Goal: Task Accomplishment & Management: Use online tool/utility

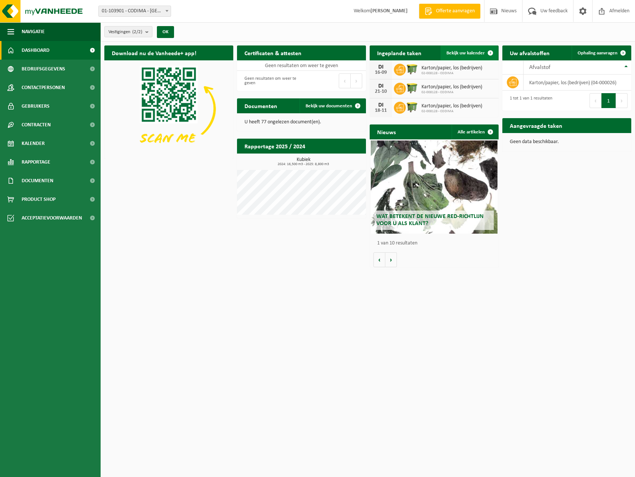
click at [461, 51] on span "Bekijk uw kalender" at bounding box center [466, 53] width 38 height 5
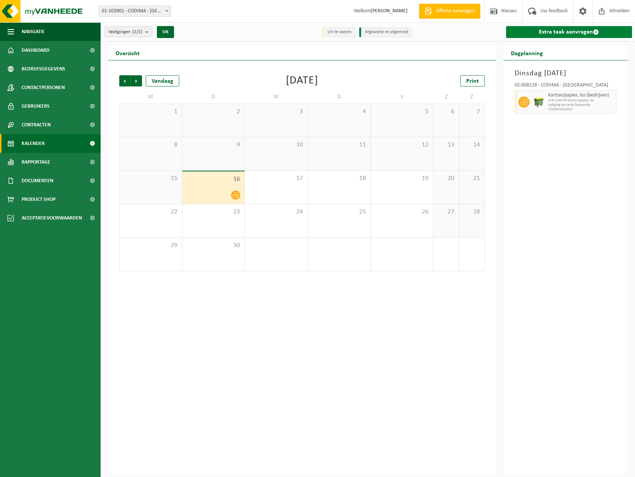
click at [567, 35] on link "Extra taak aanvragen" at bounding box center [569, 32] width 126 height 12
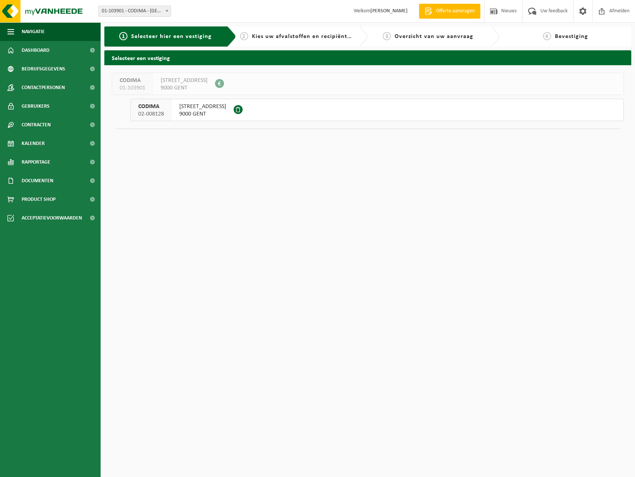
click at [294, 111] on button "CODIMA 02-008128 OUDENAARDSESTEENWEG 10 9000 GENT" at bounding box center [378, 110] width 494 height 22
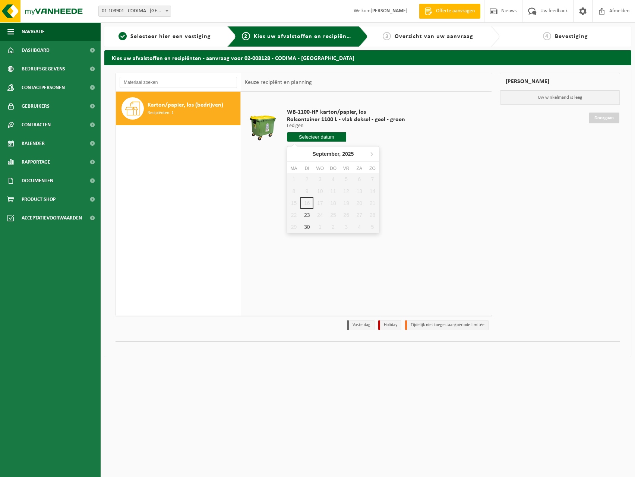
click at [322, 138] on input "text" at bounding box center [316, 136] width 59 height 9
click at [308, 219] on div "23" at bounding box center [307, 215] width 13 height 12
type input "Van 2025-09-23"
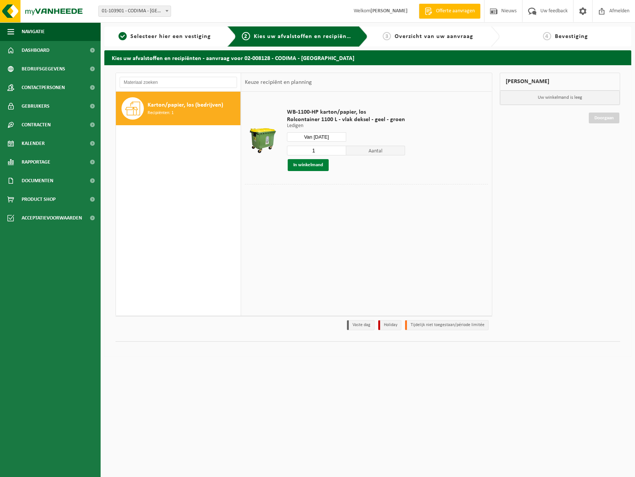
click at [298, 166] on button "In winkelmand" at bounding box center [308, 165] width 41 height 12
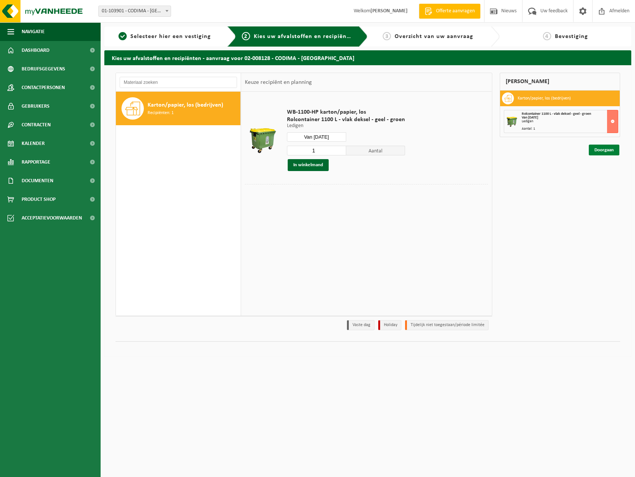
click at [596, 152] on link "Doorgaan" at bounding box center [604, 150] width 31 height 11
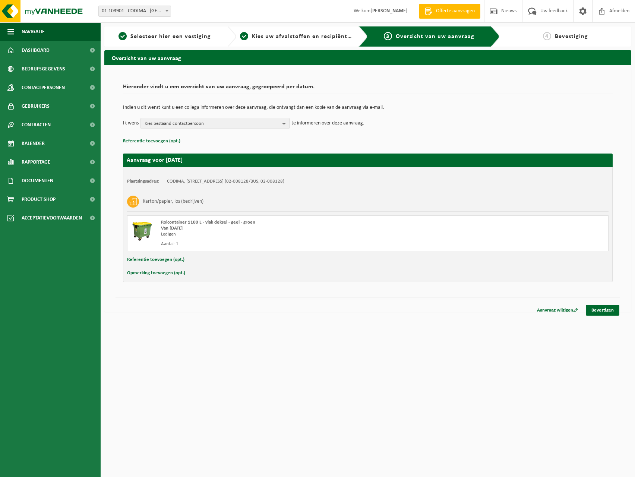
click at [240, 116] on td "Indien u dit wenst kunt u een collega informeren over deze aanvraag, die ontvan…" at bounding box center [368, 111] width 490 height 13
click at [238, 120] on span "Kies bestaand contactpersoon" at bounding box center [212, 123] width 135 height 11
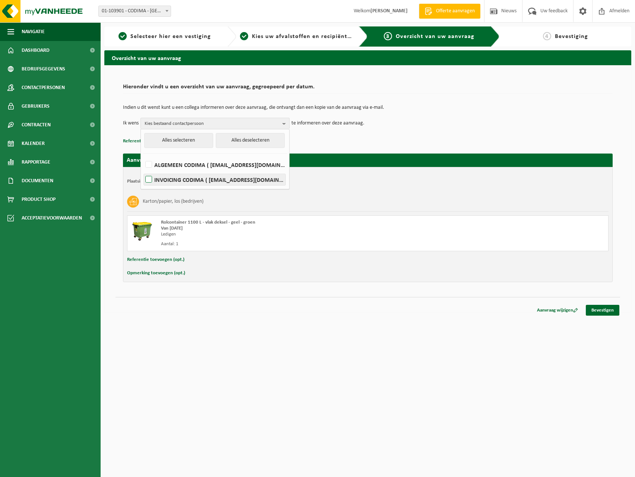
drag, startPoint x: 227, startPoint y: 167, endPoint x: 226, endPoint y: 180, distance: 12.8
click at [227, 168] on label "ALGEMEEN CODIMA ( info@codima.be )" at bounding box center [215, 164] width 142 height 11
click at [143, 155] on input "ALGEMEEN CODIMA ( info@codima.be )" at bounding box center [142, 155] width 0 height 0
checkbox input "true"
click at [223, 183] on label "INVOICING CODIMA ( diederik@codima.be )" at bounding box center [215, 179] width 142 height 11
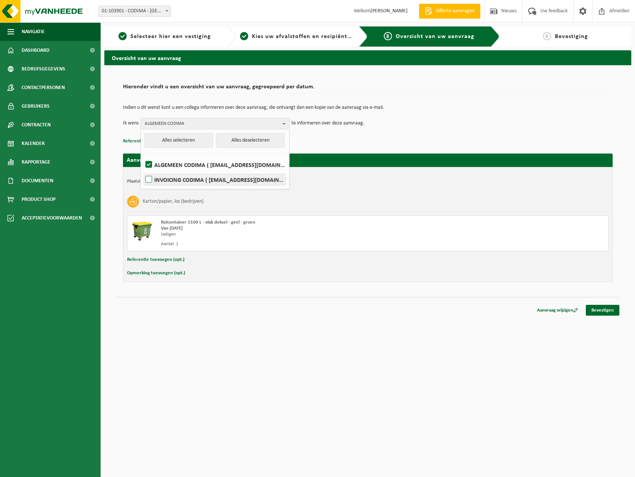
click at [143, 170] on input "INVOICING CODIMA ( diederik@codima.be )" at bounding box center [142, 170] width 0 height 0
checkbox input "true"
click at [613, 312] on link "Bevestigen" at bounding box center [603, 310] width 34 height 11
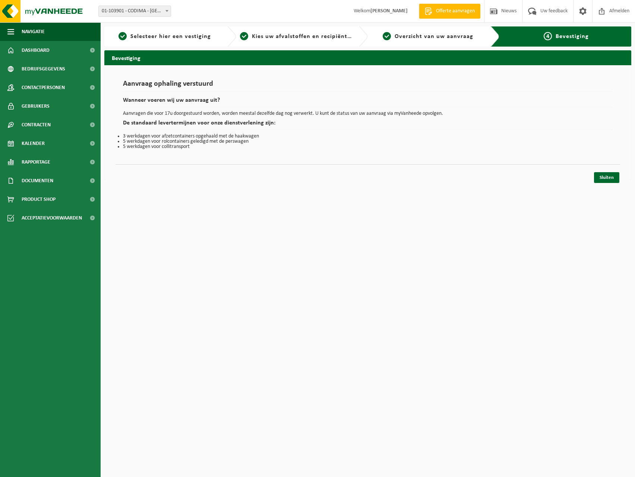
click at [578, 179] on div "Aanvraag ophaling verstuurd Wanneer voeren wij uw aanvraag uit? Aanvragen die v…" at bounding box center [367, 122] width 527 height 114
click at [612, 178] on link "Sluiten" at bounding box center [606, 177] width 25 height 11
